Goal: Complete Application Form: Complete application form

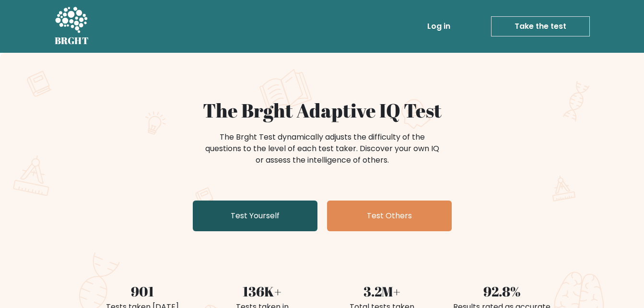
click at [258, 220] on link "Test Yourself" at bounding box center [255, 215] width 125 height 31
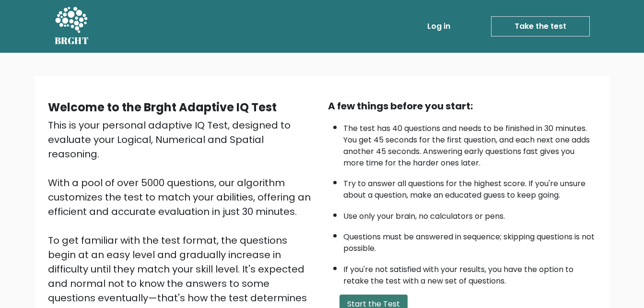
click at [395, 300] on button "Start the Test" at bounding box center [373, 303] width 68 height 19
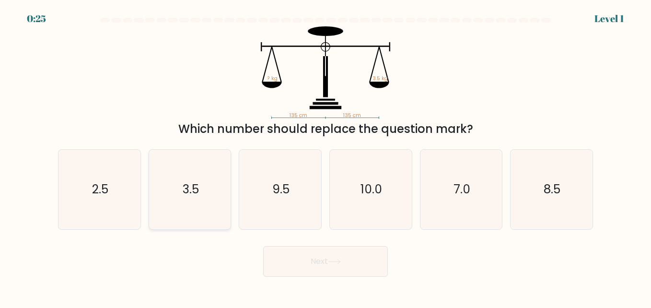
click at [204, 193] on icon "3.5" at bounding box center [190, 190] width 80 height 80
click at [325, 156] on input "b. 3.5" at bounding box center [325, 155] width 0 height 2
radio input "true"
click at [293, 257] on button "Next" at bounding box center [325, 261] width 125 height 31
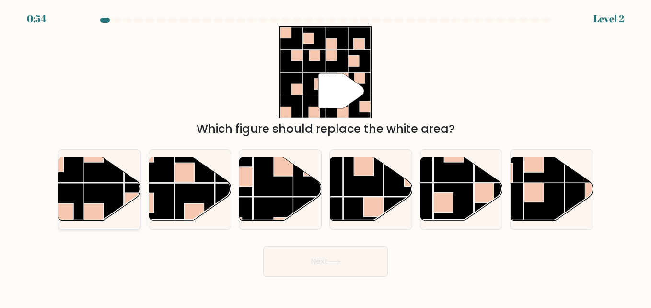
click at [117, 194] on rect at bounding box center [103, 203] width 40 height 40
click at [325, 156] on input "a." at bounding box center [325, 155] width 0 height 2
radio input "true"
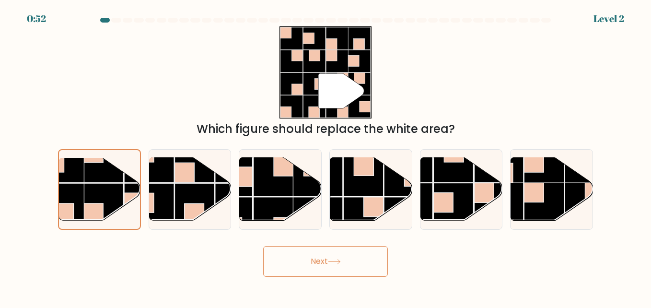
click at [326, 275] on button "Next" at bounding box center [325, 261] width 125 height 31
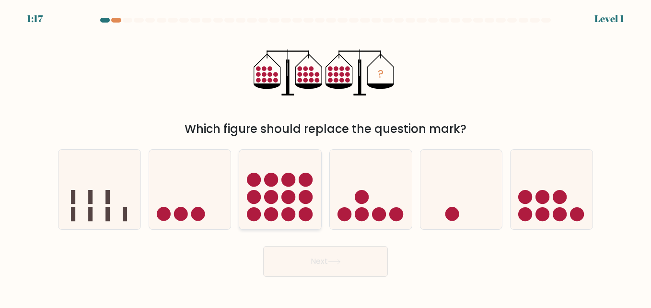
click at [296, 184] on icon at bounding box center [280, 189] width 82 height 68
click at [325, 156] on input "c." at bounding box center [325, 155] width 0 height 2
radio input "true"
click at [322, 254] on button "Next" at bounding box center [325, 261] width 125 height 31
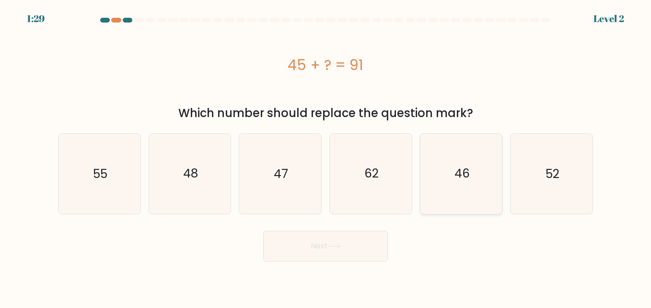
click at [453, 163] on icon "46" at bounding box center [461, 174] width 80 height 80
click at [326, 156] on input "e. 46" at bounding box center [325, 155] width 0 height 2
radio input "true"
click at [372, 243] on button "Next" at bounding box center [325, 246] width 125 height 31
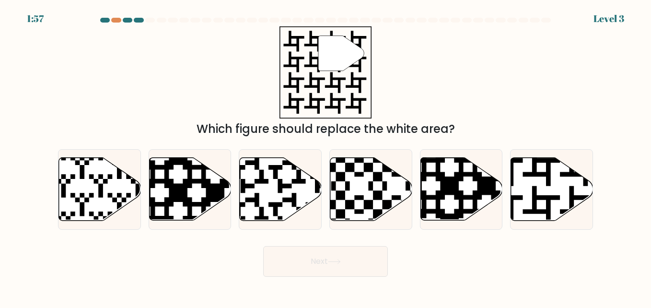
click at [390, 137] on div "Which figure should replace the white area?" at bounding box center [325, 128] width 523 height 17
drag, startPoint x: 390, startPoint y: 137, endPoint x: 474, endPoint y: 114, distance: 88.0
click at [474, 114] on div "" Which figure should replace the white area?" at bounding box center [325, 81] width 546 height 111
click at [305, 186] on icon at bounding box center [281, 189] width 82 height 63
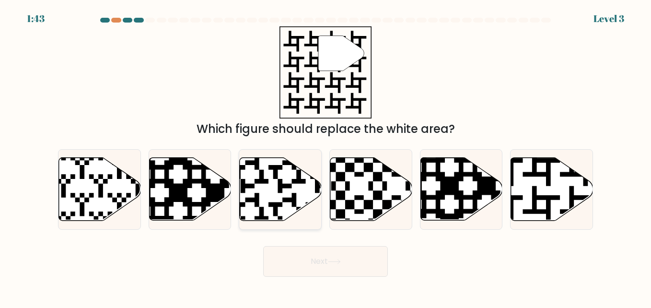
click at [325, 156] on input "c." at bounding box center [325, 155] width 0 height 2
radio input "true"
click at [338, 258] on button "Next" at bounding box center [325, 261] width 125 height 31
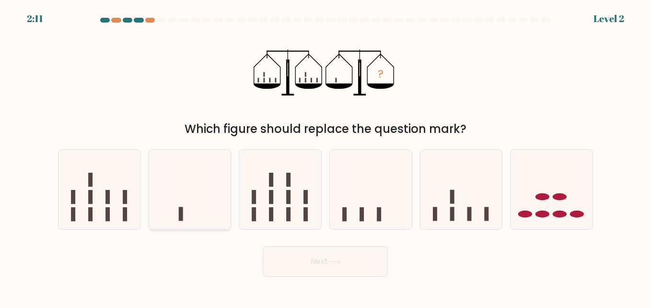
click at [217, 174] on icon at bounding box center [190, 189] width 82 height 68
click at [325, 156] on input "b." at bounding box center [325, 155] width 0 height 2
radio input "true"
click at [350, 260] on button "Next" at bounding box center [325, 261] width 125 height 31
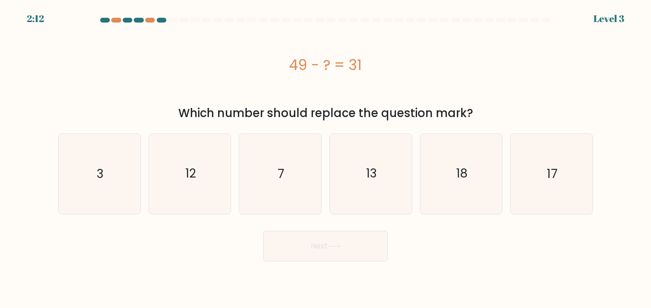
click at [320, 76] on div "49 - ? = 31" at bounding box center [325, 64] width 535 height 77
click at [484, 202] on icon "18" at bounding box center [461, 174] width 80 height 80
click at [326, 156] on input "e. 18" at bounding box center [325, 155] width 0 height 2
radio input "true"
click at [366, 239] on button "Next" at bounding box center [325, 246] width 125 height 31
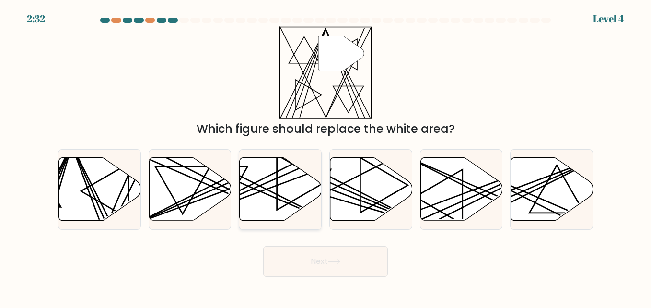
click at [269, 185] on icon at bounding box center [281, 189] width 82 height 63
click at [325, 156] on input "c." at bounding box center [325, 155] width 0 height 2
radio input "true"
click at [329, 264] on button "Next" at bounding box center [325, 261] width 125 height 31
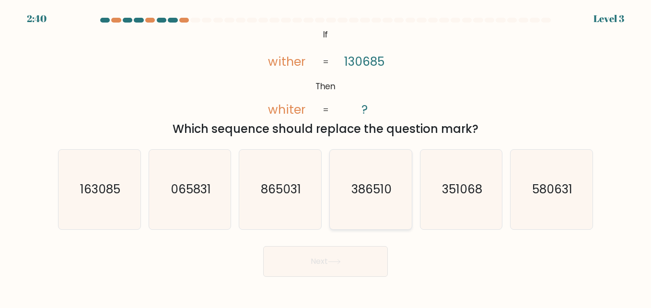
click at [395, 195] on icon "386510" at bounding box center [371, 190] width 80 height 80
click at [326, 156] on input "d. 386510" at bounding box center [325, 155] width 0 height 2
radio input "true"
click at [358, 254] on button "Next" at bounding box center [325, 261] width 125 height 31
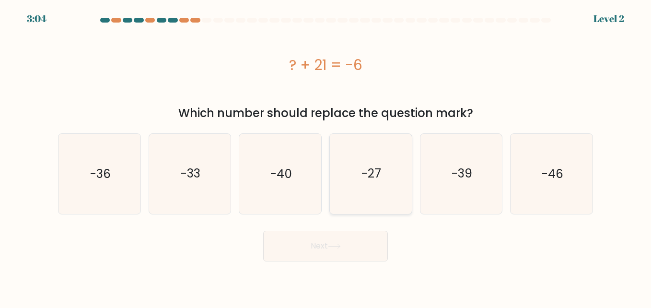
click at [369, 184] on icon "-27" at bounding box center [371, 174] width 80 height 80
click at [326, 156] on input "d. -27" at bounding box center [325, 155] width 0 height 2
radio input "true"
click at [365, 244] on button "Next" at bounding box center [325, 246] width 125 height 31
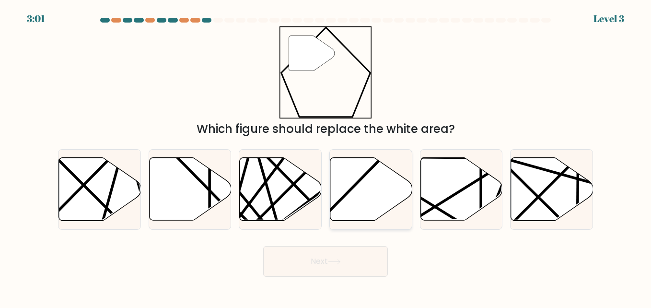
click at [359, 172] on icon at bounding box center [371, 189] width 82 height 63
click at [326, 156] on input "d." at bounding box center [325, 155] width 0 height 2
radio input "true"
click at [334, 269] on button "Next" at bounding box center [325, 261] width 125 height 31
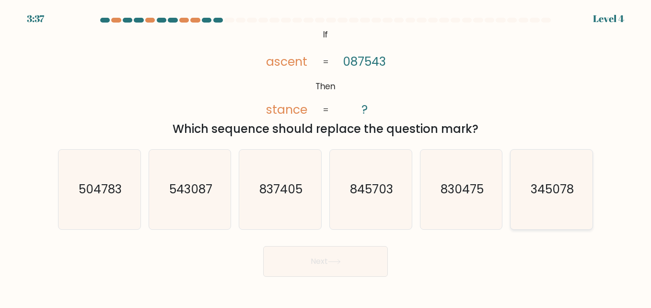
click at [548, 213] on icon "345078" at bounding box center [551, 190] width 80 height 80
click at [326, 156] on input "f. 345078" at bounding box center [325, 155] width 0 height 2
radio input "true"
click at [372, 249] on button "Next" at bounding box center [325, 261] width 125 height 31
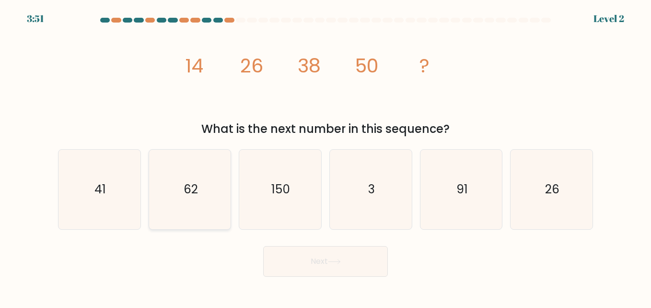
click at [195, 182] on text "62" at bounding box center [191, 189] width 14 height 17
click at [325, 156] on input "b. 62" at bounding box center [325, 155] width 0 height 2
radio input "true"
click at [290, 274] on button "Next" at bounding box center [325, 261] width 125 height 31
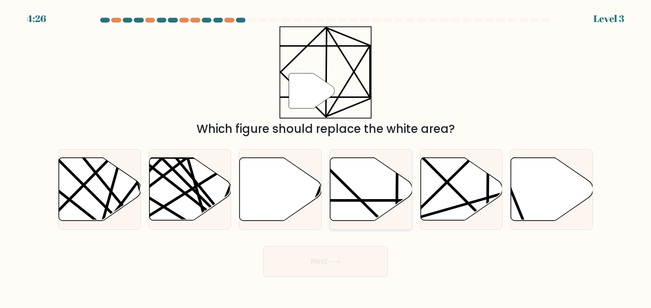
click at [343, 204] on icon at bounding box center [371, 189] width 82 height 63
click at [326, 156] on input "d." at bounding box center [325, 155] width 0 height 2
radio input "true"
click at [330, 291] on body "4:25 Level 3" at bounding box center [325, 154] width 651 height 308
click at [335, 268] on button "Next" at bounding box center [325, 261] width 125 height 31
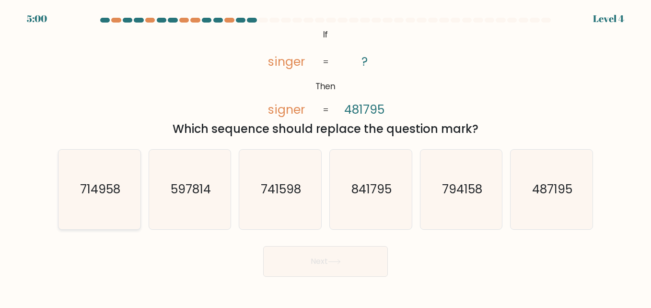
click at [100, 193] on text "714958" at bounding box center [100, 189] width 40 height 17
click at [325, 156] on input "a. 714958" at bounding box center [325, 155] width 0 height 2
radio input "true"
click at [277, 280] on body "4:59 Level 4 If" at bounding box center [325, 154] width 651 height 308
click at [281, 271] on button "Next" at bounding box center [325, 261] width 125 height 31
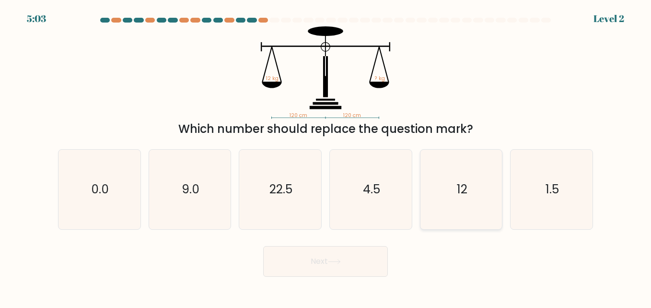
click at [461, 191] on text "12" at bounding box center [462, 189] width 11 height 17
click at [326, 156] on input "e. 12" at bounding box center [325, 155] width 0 height 2
radio input "true"
click at [367, 260] on button "Next" at bounding box center [325, 261] width 125 height 31
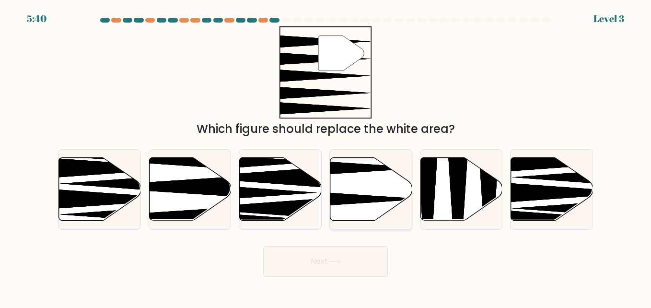
click at [376, 205] on icon at bounding box center [371, 189] width 82 height 63
click at [326, 156] on input "d." at bounding box center [325, 155] width 0 height 2
radio input "true"
click at [332, 269] on button "Next" at bounding box center [325, 261] width 125 height 31
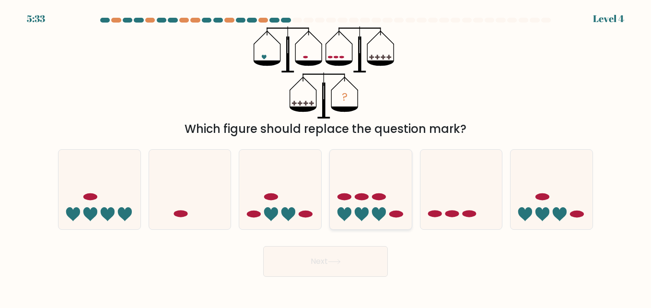
click at [354, 209] on icon at bounding box center [371, 189] width 82 height 68
click at [326, 156] on input "d." at bounding box center [325, 155] width 0 height 2
radio input "true"
click at [342, 270] on button "Next" at bounding box center [325, 261] width 125 height 31
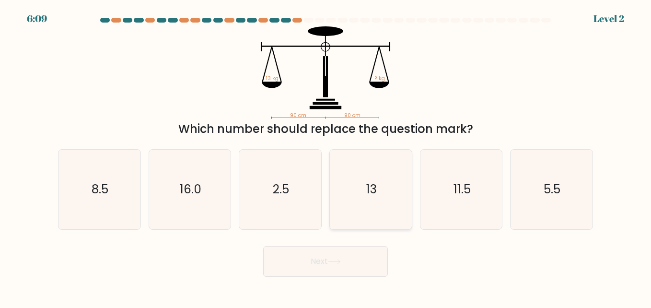
click at [359, 189] on icon "13" at bounding box center [371, 190] width 80 height 80
click at [326, 156] on input "d. 13" at bounding box center [325, 155] width 0 height 2
radio input "true"
click at [353, 256] on button "Next" at bounding box center [325, 261] width 125 height 31
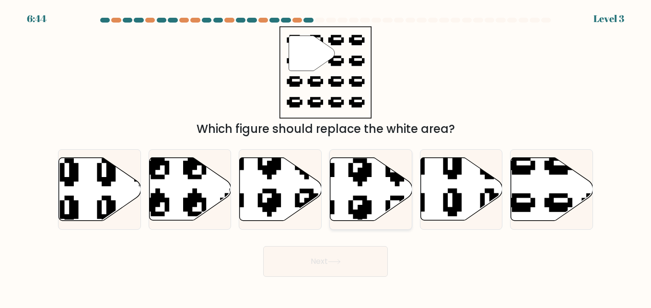
click at [338, 165] on icon at bounding box center [371, 189] width 82 height 63
click at [326, 156] on input "d." at bounding box center [325, 155] width 0 height 2
radio input "true"
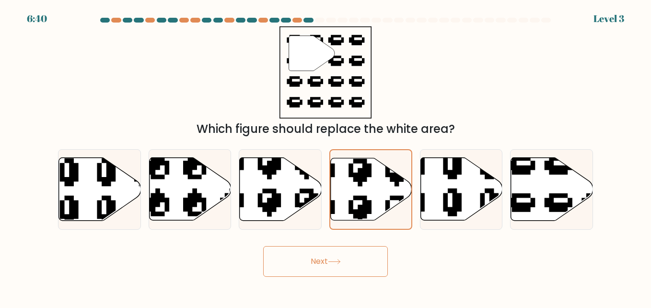
drag, startPoint x: 339, startPoint y: 266, endPoint x: 307, endPoint y: 263, distance: 31.8
click at [307, 263] on button "Next" at bounding box center [325, 261] width 125 height 31
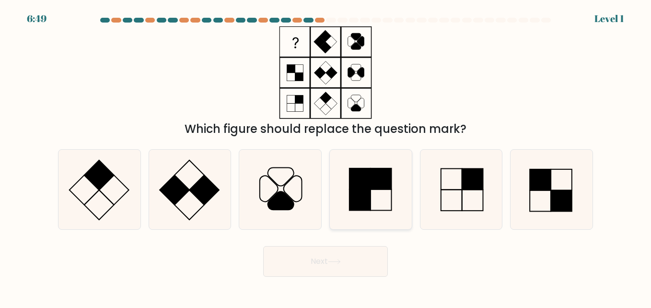
click at [367, 193] on rect at bounding box center [359, 199] width 21 height 21
click at [326, 156] on input "d." at bounding box center [325, 155] width 0 height 2
radio input "true"
click at [334, 252] on button "Next" at bounding box center [325, 261] width 125 height 31
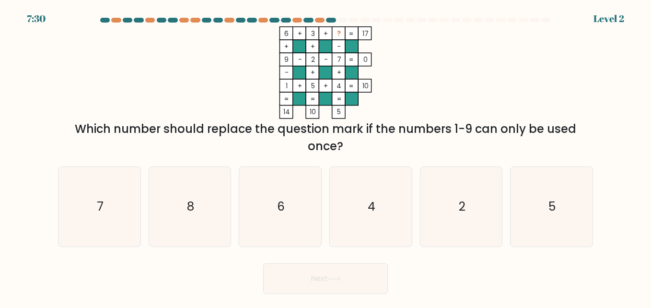
click at [293, 150] on div "Which number should replace the question mark if the numbers 1-9 can only be us…" at bounding box center [325, 137] width 523 height 35
click at [196, 220] on icon "8" at bounding box center [190, 207] width 80 height 80
click at [325, 156] on input "b. 8" at bounding box center [325, 155] width 0 height 2
radio input "true"
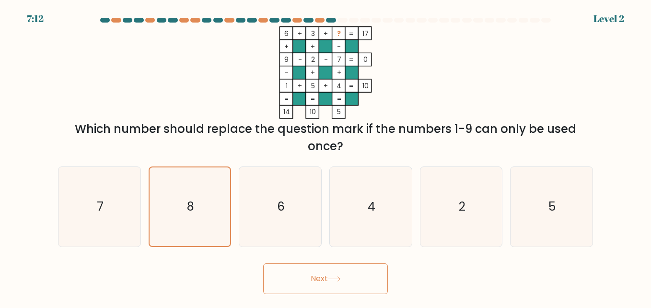
click at [300, 282] on button "Next" at bounding box center [325, 278] width 125 height 31
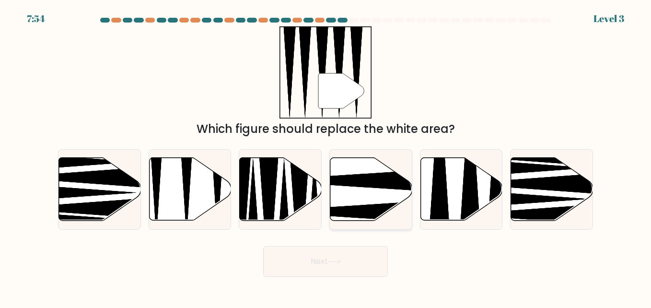
click at [362, 210] on icon at bounding box center [343, 211] width 162 height 21
click at [326, 156] on input "d." at bounding box center [325, 155] width 0 height 2
radio input "true"
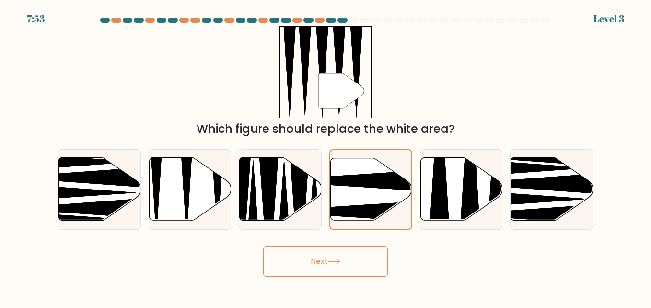
click at [334, 266] on button "Next" at bounding box center [325, 261] width 125 height 31
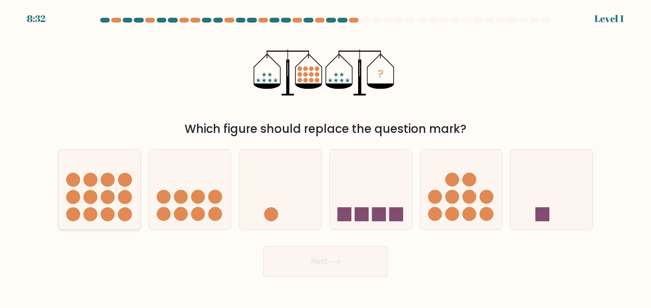
click at [102, 211] on circle at bounding box center [108, 214] width 14 height 14
click at [325, 156] on input "a." at bounding box center [325, 155] width 0 height 2
radio input "true"
click at [325, 279] on body "8:31 Level 1" at bounding box center [325, 154] width 651 height 308
click at [320, 258] on button "Next" at bounding box center [325, 261] width 125 height 31
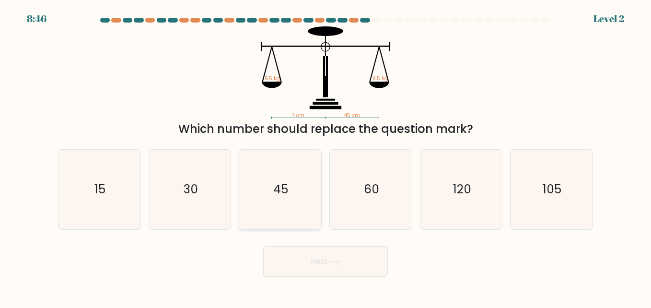
click at [295, 191] on icon "45" at bounding box center [280, 190] width 80 height 80
click at [325, 156] on input "c. 45" at bounding box center [325, 155] width 0 height 2
radio input "true"
click at [322, 250] on button "Next" at bounding box center [325, 261] width 125 height 31
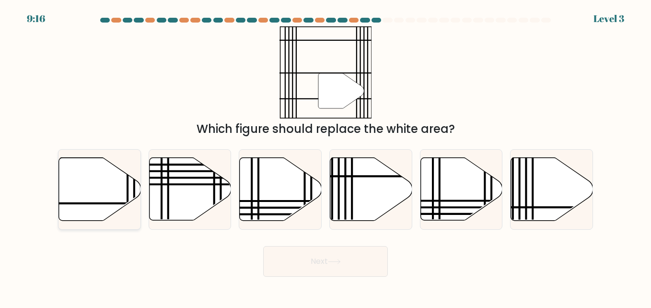
click at [136, 194] on icon at bounding box center [100, 189] width 82 height 63
click at [325, 156] on input "a." at bounding box center [325, 155] width 0 height 2
radio input "true"
click at [332, 283] on body "9:15 Level 3" at bounding box center [325, 154] width 651 height 308
click at [335, 256] on button "Next" at bounding box center [325, 261] width 125 height 31
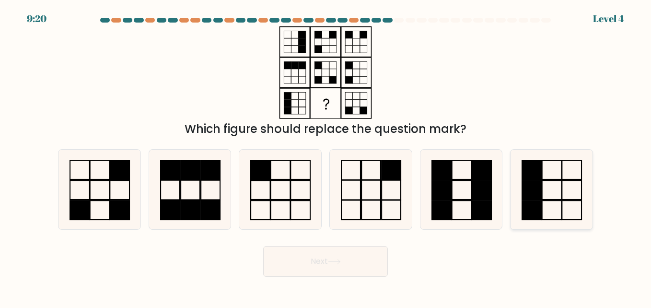
drag, startPoint x: 549, startPoint y: 185, endPoint x: 544, endPoint y: 208, distance: 23.0
click at [544, 208] on icon at bounding box center [551, 190] width 80 height 80
click at [326, 156] on input "f." at bounding box center [325, 155] width 0 height 2
radio input "true"
click at [544, 208] on icon at bounding box center [551, 189] width 79 height 79
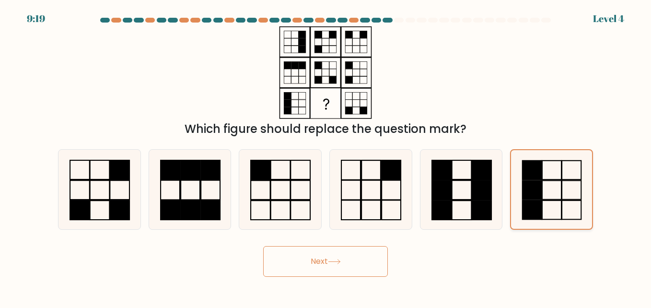
click at [326, 156] on input "f." at bounding box center [325, 155] width 0 height 2
click at [337, 254] on button "Next" at bounding box center [325, 261] width 125 height 31
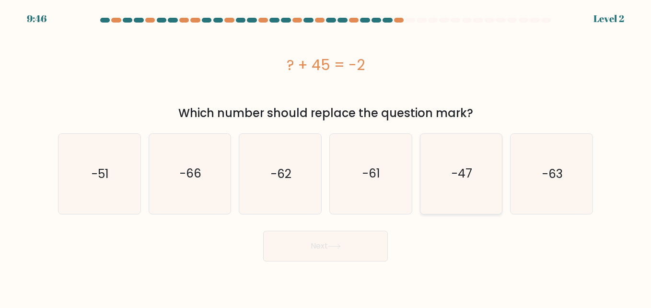
click at [460, 174] on text "-47" at bounding box center [461, 173] width 21 height 17
click at [326, 156] on input "e. -47" at bounding box center [325, 155] width 0 height 2
radio input "true"
drag, startPoint x: 358, startPoint y: 250, endPoint x: 489, endPoint y: 247, distance: 130.9
click at [489, 247] on div "Next" at bounding box center [325, 243] width 546 height 35
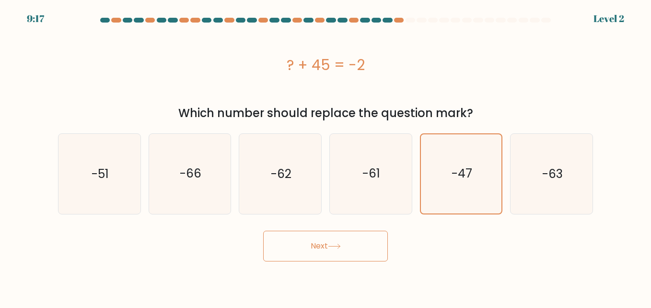
click at [347, 248] on button "Next" at bounding box center [325, 246] width 125 height 31
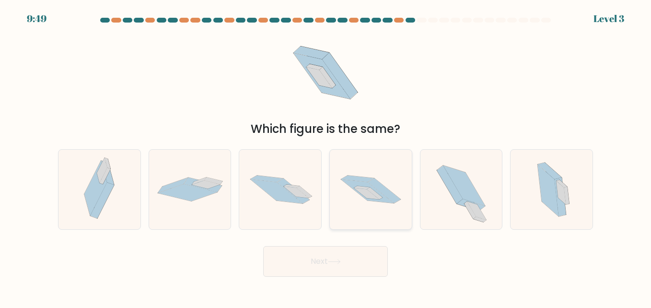
click at [375, 196] on icon at bounding box center [375, 193] width 16 height 12
click at [326, 156] on input "d." at bounding box center [325, 155] width 0 height 2
radio input "true"
click at [328, 258] on button "Next" at bounding box center [325, 261] width 125 height 31
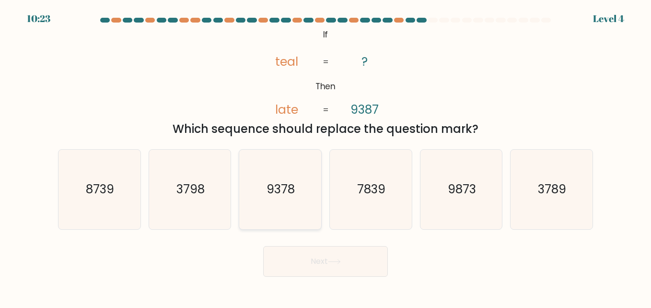
click at [277, 190] on text "9378" at bounding box center [281, 189] width 28 height 17
click at [325, 156] on input "c. 9378" at bounding box center [325, 155] width 0 height 2
radio input "true"
click at [316, 262] on button "Next" at bounding box center [325, 261] width 125 height 31
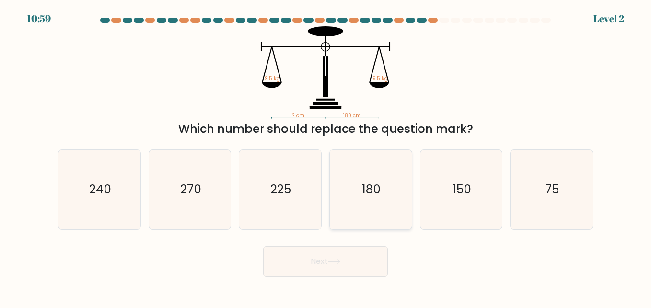
click at [370, 199] on icon "180" at bounding box center [371, 190] width 80 height 80
click at [326, 156] on input "d. 180" at bounding box center [325, 155] width 0 height 2
radio input "true"
click at [346, 264] on button "Next" at bounding box center [325, 261] width 125 height 31
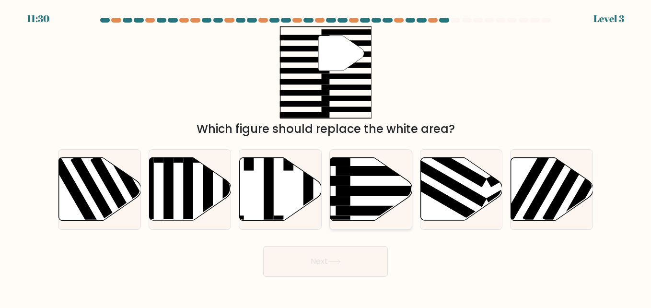
click at [350, 210] on rect at bounding box center [379, 211] width 89 height 10
click at [326, 156] on input "d." at bounding box center [325, 155] width 0 height 2
radio input "true"
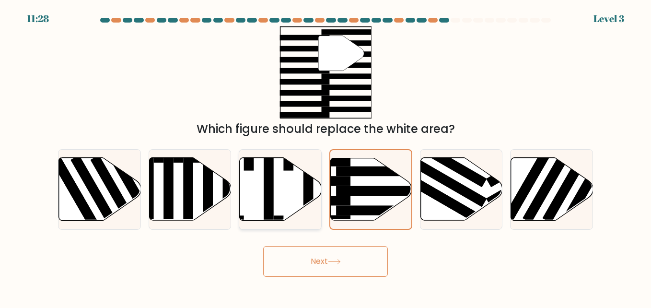
click at [270, 208] on rect at bounding box center [269, 185] width 10 height 89
click at [325, 156] on input "c." at bounding box center [325, 155] width 0 height 2
radio input "true"
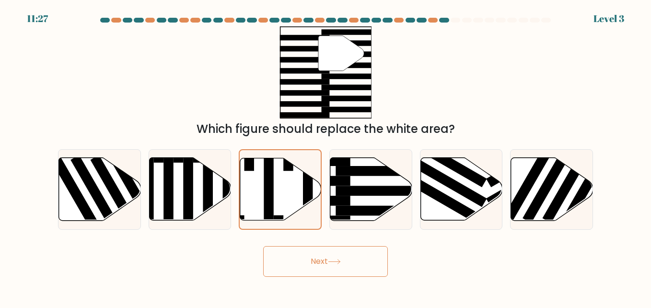
click at [336, 264] on icon at bounding box center [334, 261] width 13 height 5
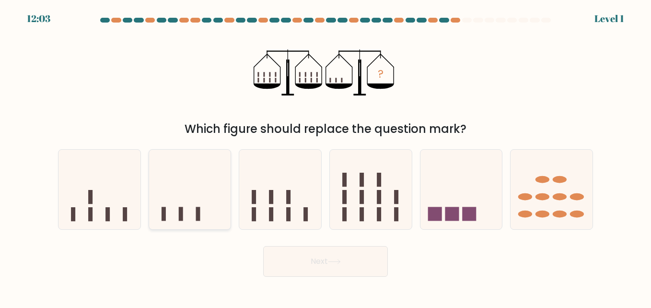
click at [203, 210] on icon at bounding box center [190, 189] width 82 height 68
click at [325, 156] on input "b." at bounding box center [325, 155] width 0 height 2
radio input "true"
click at [320, 287] on body "12:02 Level 1" at bounding box center [325, 154] width 651 height 308
click at [326, 264] on button "Next" at bounding box center [325, 261] width 125 height 31
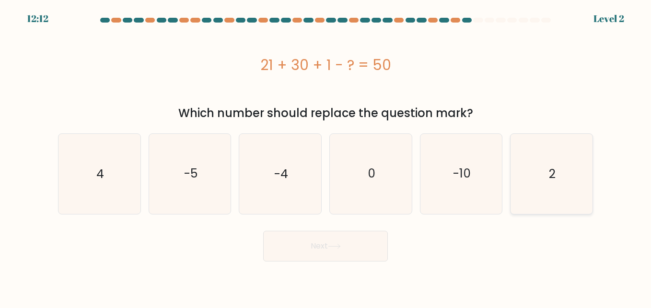
click at [552, 193] on icon "2" at bounding box center [551, 174] width 80 height 80
click at [326, 156] on input "f. 2" at bounding box center [325, 155] width 0 height 2
radio input "true"
click at [325, 245] on button "Next" at bounding box center [325, 246] width 125 height 31
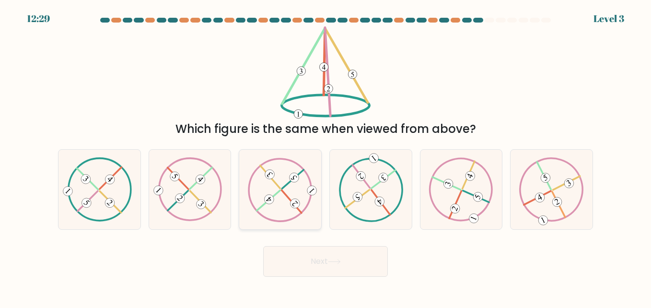
click at [276, 210] on icon at bounding box center [280, 189] width 64 height 64
click at [325, 156] on input "c." at bounding box center [325, 155] width 0 height 2
radio input "true"
click at [303, 272] on button "Next" at bounding box center [325, 261] width 125 height 31
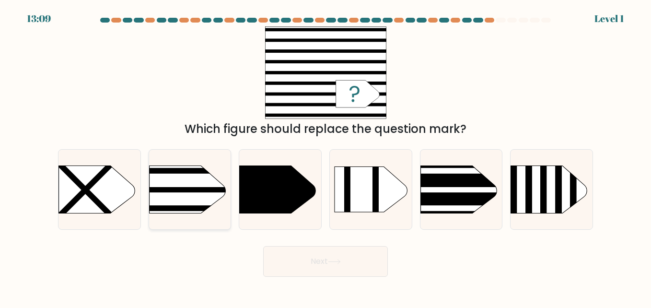
click at [204, 182] on rect at bounding box center [131, 152] width 213 height 162
click at [325, 156] on input "b." at bounding box center [325, 155] width 0 height 2
radio input "true"
click at [338, 272] on button "Next" at bounding box center [325, 261] width 125 height 31
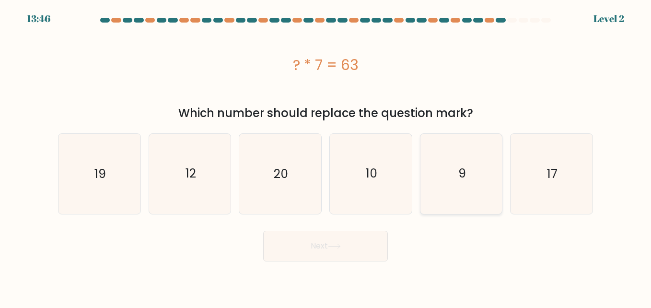
click at [466, 193] on icon "9" at bounding box center [461, 174] width 80 height 80
click at [326, 156] on input "e. 9" at bounding box center [325, 155] width 0 height 2
radio input "true"
click at [354, 249] on button "Next" at bounding box center [325, 246] width 125 height 31
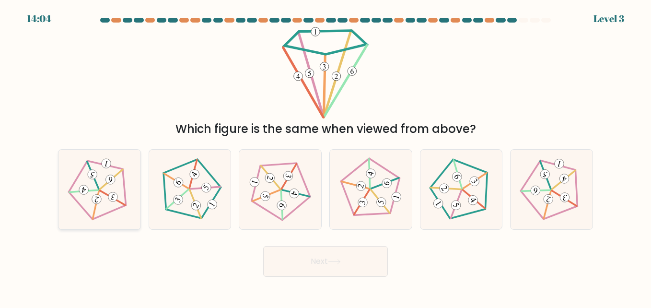
click at [120, 197] on icon at bounding box center [100, 189] width 64 height 64
click at [325, 156] on input "a." at bounding box center [325, 155] width 0 height 2
radio input "true"
click at [332, 269] on button "Next" at bounding box center [325, 261] width 125 height 31
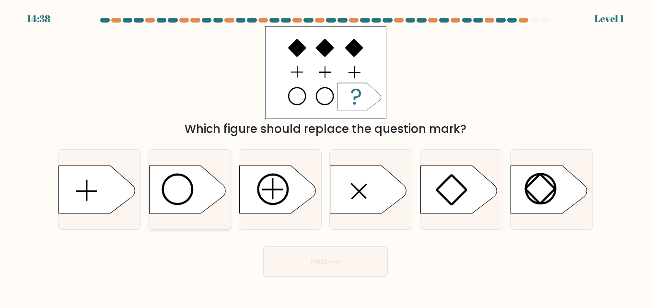
click at [185, 190] on icon at bounding box center [187, 189] width 77 height 48
click at [325, 156] on input "b." at bounding box center [325, 155] width 0 height 2
radio input "true"
click at [349, 266] on button "Next" at bounding box center [325, 261] width 125 height 31
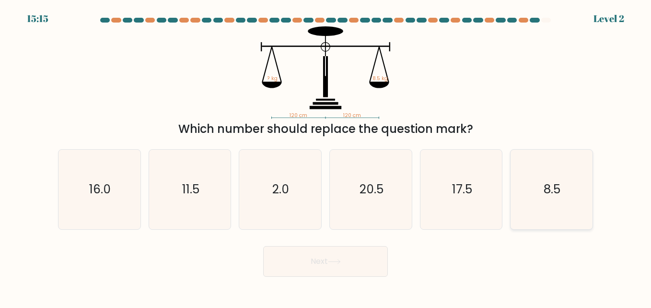
click at [537, 188] on icon "8.5" at bounding box center [551, 190] width 80 height 80
click at [326, 156] on input "f. 8.5" at bounding box center [325, 155] width 0 height 2
radio input "true"
click at [322, 257] on button "Next" at bounding box center [325, 261] width 125 height 31
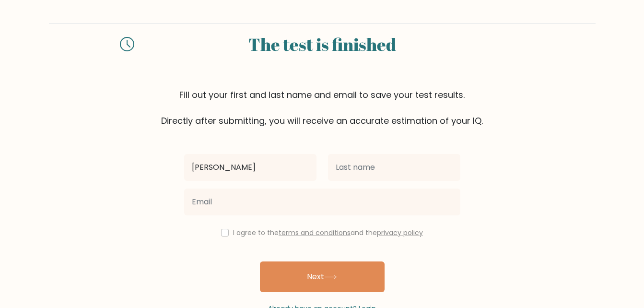
type input "melvin"
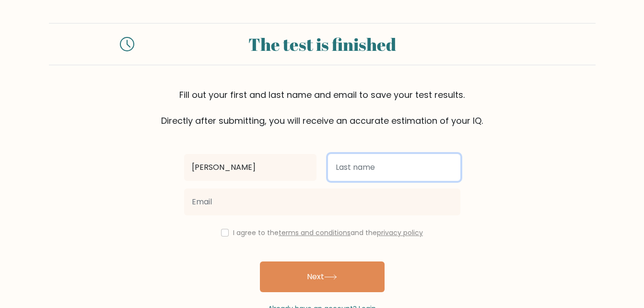
click at [344, 162] on input "text" at bounding box center [394, 167] width 132 height 27
type input "merritt"
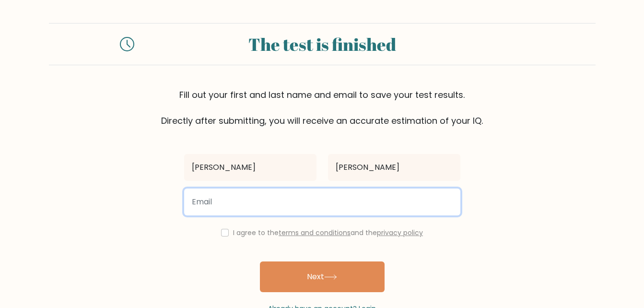
click at [333, 201] on input "email" at bounding box center [322, 201] width 276 height 27
type input "mmerritt25@unity.edu"
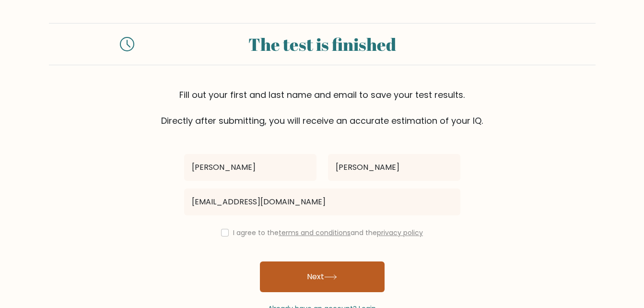
click at [311, 274] on button "Next" at bounding box center [322, 276] width 125 height 31
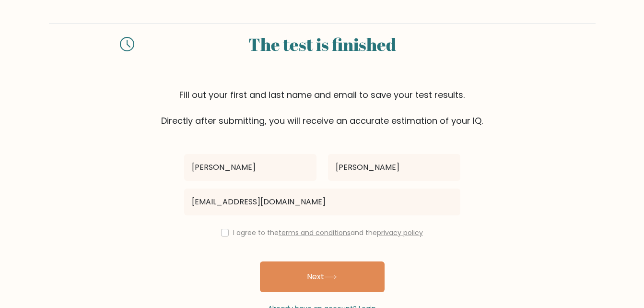
click at [218, 229] on div "I agree to the terms and conditions and the privacy policy" at bounding box center [322, 233] width 288 height 12
click at [221, 231] on input "checkbox" at bounding box center [225, 233] width 8 height 8
checkbox input "true"
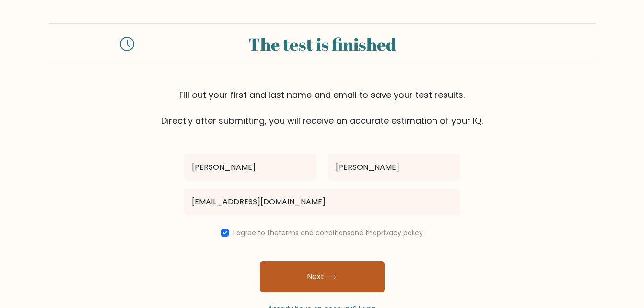
click at [292, 273] on button "Next" at bounding box center [322, 276] width 125 height 31
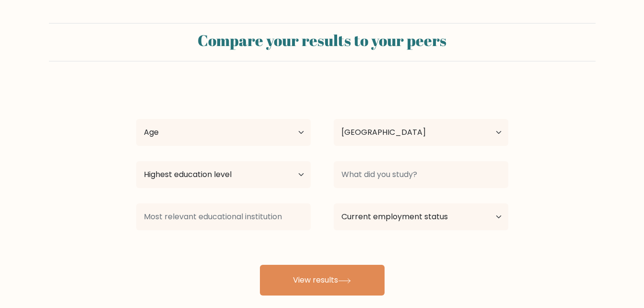
select select "US"
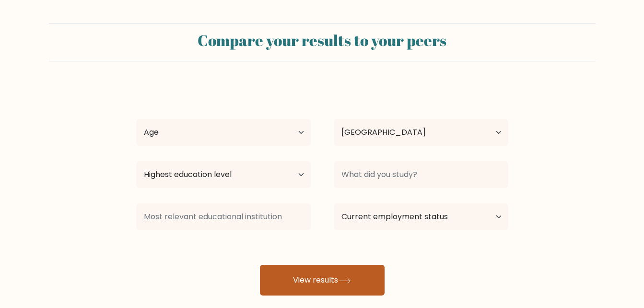
click at [337, 266] on button "View results" at bounding box center [322, 280] width 125 height 31
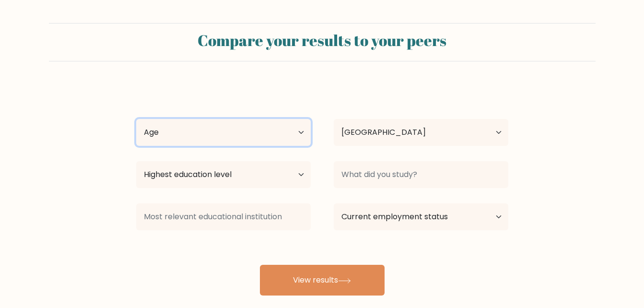
click at [270, 134] on select "Age Under [DEMOGRAPHIC_DATA] [DEMOGRAPHIC_DATA] [DEMOGRAPHIC_DATA] [DEMOGRAPHIC…" at bounding box center [223, 132] width 174 height 27
select select "25_34"
click at [136, 119] on select "Age Under [DEMOGRAPHIC_DATA] [DEMOGRAPHIC_DATA] [DEMOGRAPHIC_DATA] [DEMOGRAPHIC…" at bounding box center [223, 132] width 174 height 27
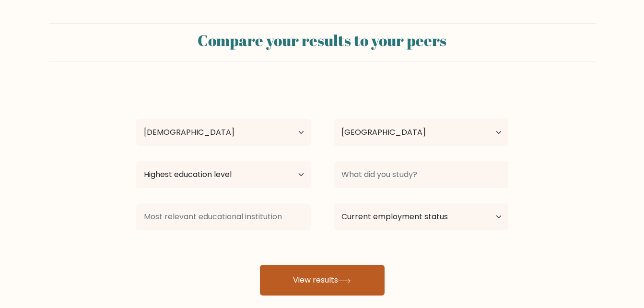
click at [311, 281] on button "View results" at bounding box center [322, 280] width 125 height 31
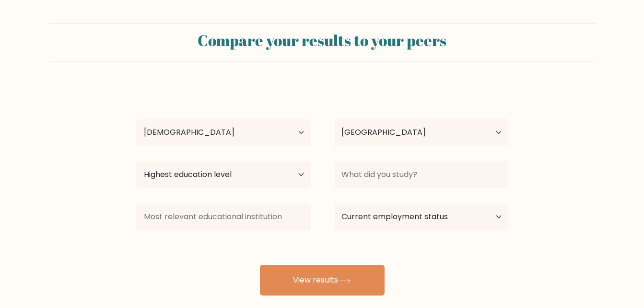
click at [282, 188] on div "Highest education level No schooling Primary Lower Secondary Upper Secondary Oc…" at bounding box center [223, 174] width 197 height 35
click at [283, 176] on select "Highest education level No schooling Primary Lower Secondary Upper Secondary Oc…" at bounding box center [223, 174] width 174 height 27
select select "lower_secondary"
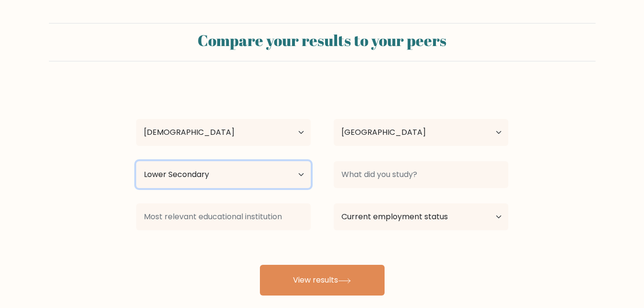
click at [136, 161] on select "Highest education level No schooling Primary Lower Secondary Upper Secondary Oc…" at bounding box center [223, 174] width 174 height 27
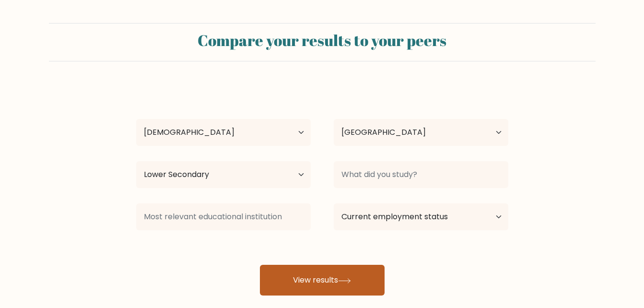
click at [338, 279] on button "View results" at bounding box center [322, 280] width 125 height 31
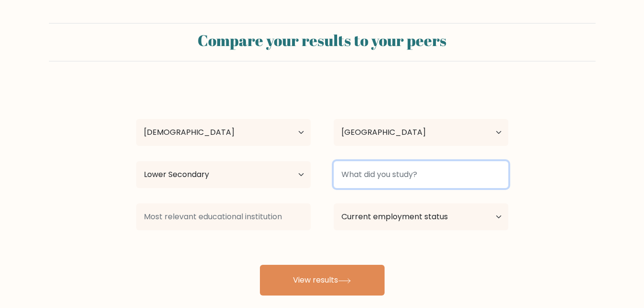
click at [389, 179] on input at bounding box center [421, 174] width 174 height 27
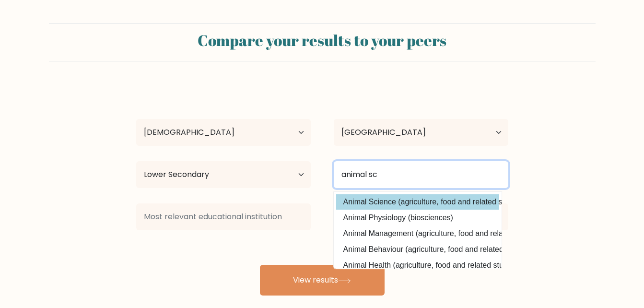
type input "animal sc"
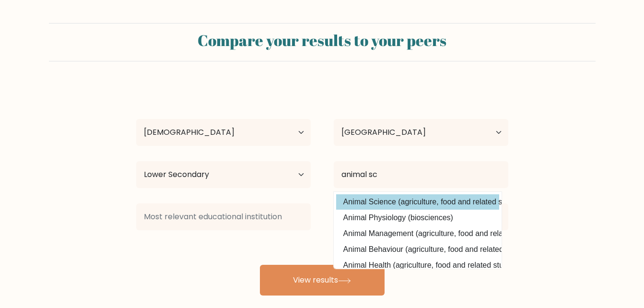
click at [394, 208] on div "melvin merritt Age Under 18 years old 18-24 years old 25-34 years old 35-44 yea…" at bounding box center [321, 189] width 383 height 211
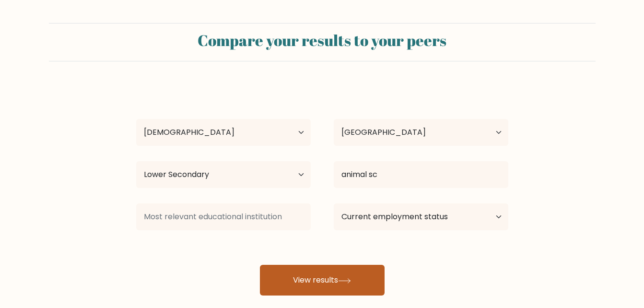
click at [364, 271] on button "View results" at bounding box center [322, 280] width 125 height 31
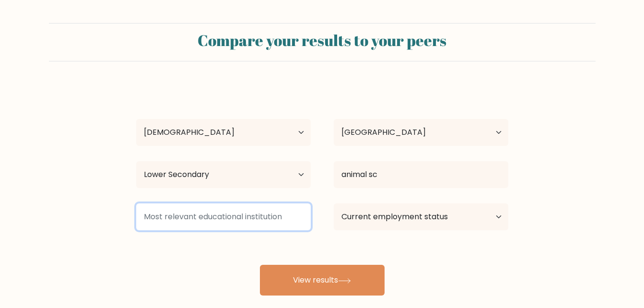
click at [294, 216] on input at bounding box center [223, 216] width 174 height 27
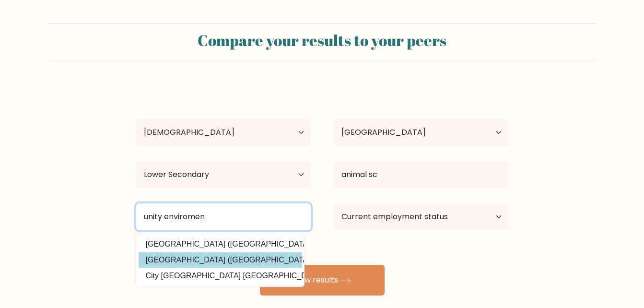
type input "unity enviromen"
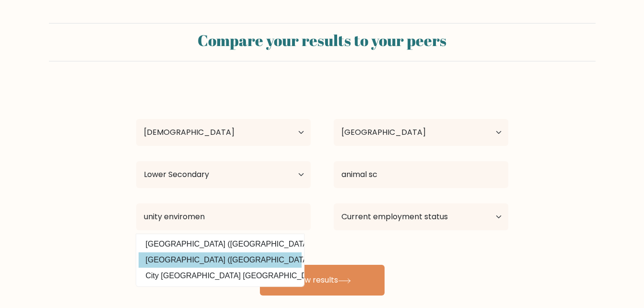
click at [246, 261] on div "melvin merritt Age Under 18 years old 18-24 years old 25-34 years old 35-44 yea…" at bounding box center [321, 189] width 383 height 211
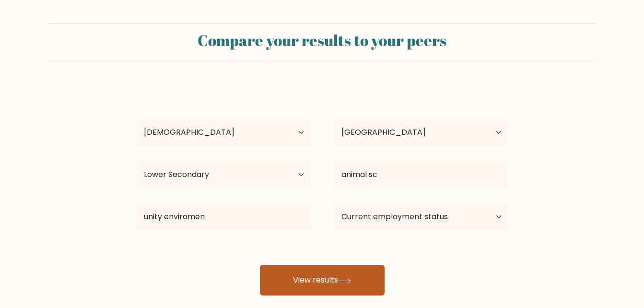
click at [288, 272] on button "View results" at bounding box center [322, 280] width 125 height 31
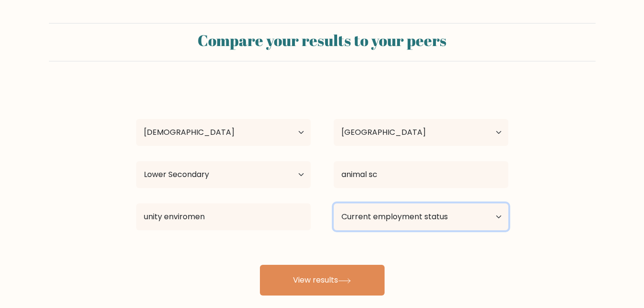
click at [339, 219] on select "Current employment status Employed Student Retired Other / prefer not to answer" at bounding box center [421, 216] width 174 height 27
select select "other"
click at [334, 203] on select "Current employment status Employed Student Retired Other / prefer not to answer" at bounding box center [421, 216] width 174 height 27
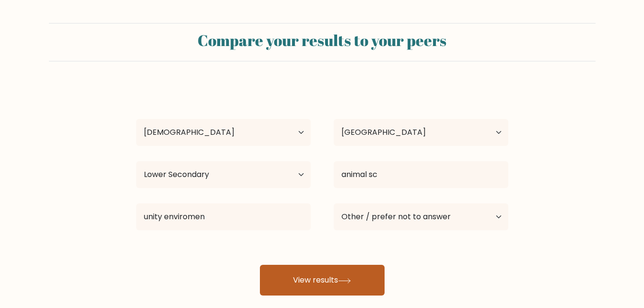
click at [350, 282] on icon at bounding box center [344, 280] width 13 height 5
click at [334, 274] on button "View results" at bounding box center [322, 280] width 125 height 31
